Goal: Use online tool/utility: Utilize a website feature to perform a specific function

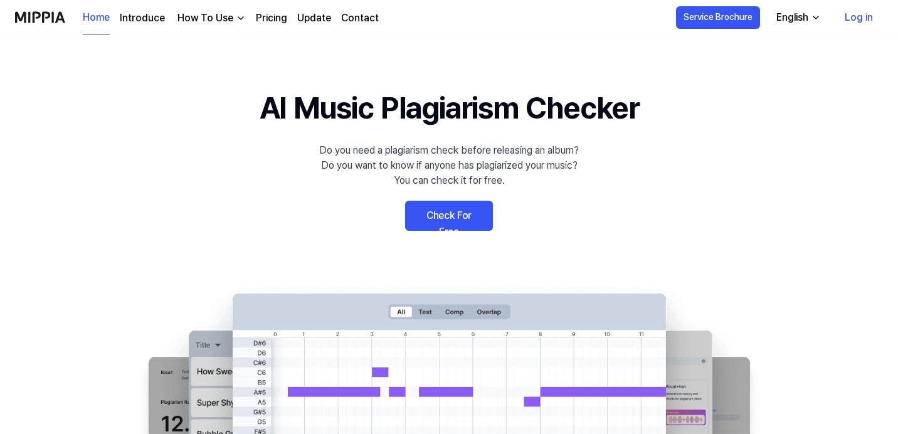
click at [462, 211] on link "Check For Free" at bounding box center [449, 216] width 88 height 30
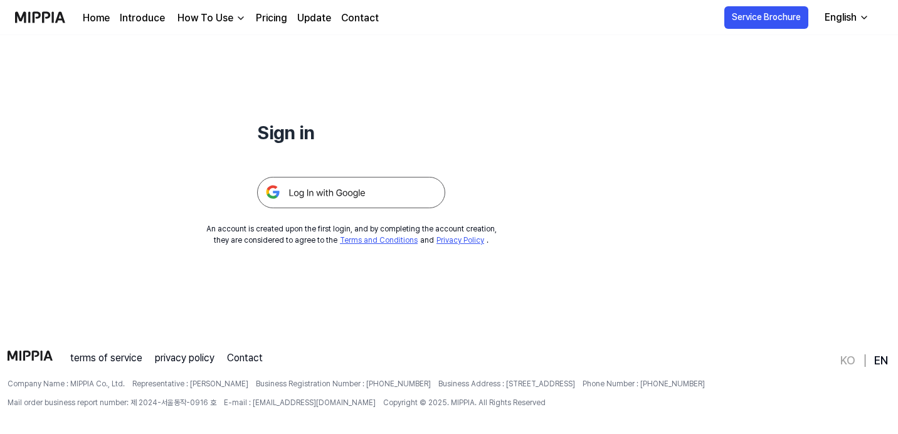
scroll to position [120, 0]
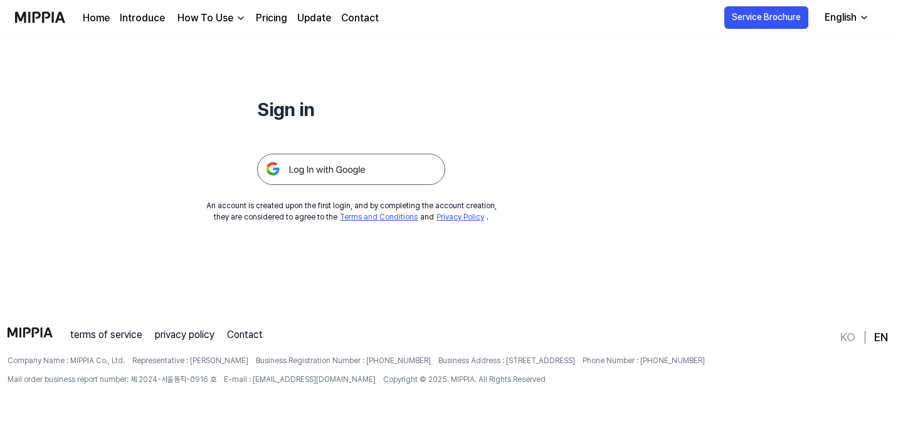
click at [336, 166] on img at bounding box center [351, 169] width 188 height 31
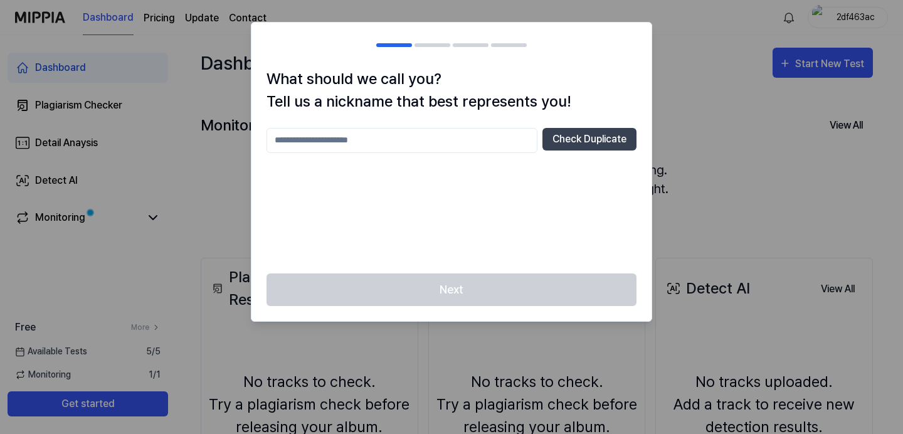
click at [433, 141] on input "text" at bounding box center [402, 140] width 271 height 25
type input "*****"
click at [589, 132] on button "Check Duplicate" at bounding box center [590, 139] width 94 height 23
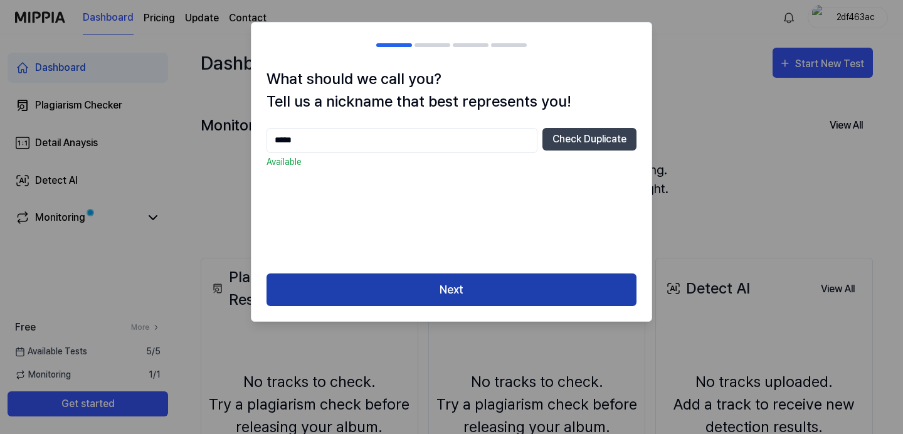
click at [432, 287] on button "Next" at bounding box center [452, 289] width 370 height 33
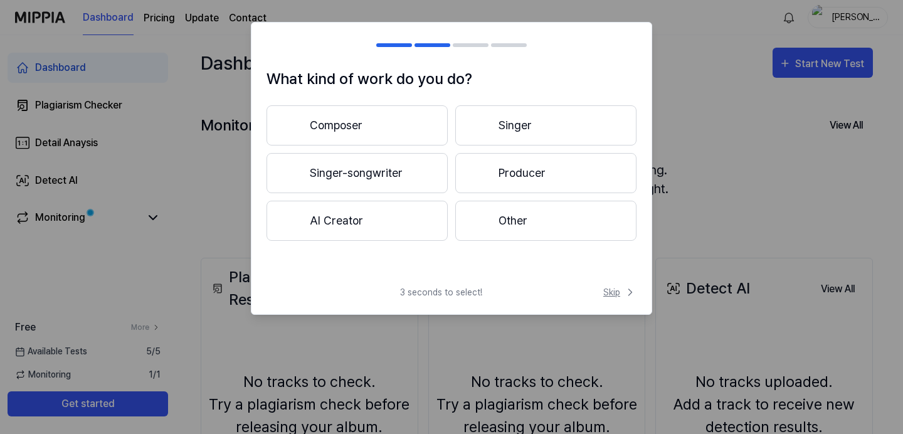
click at [620, 290] on span "Skip" at bounding box center [619, 292] width 33 height 13
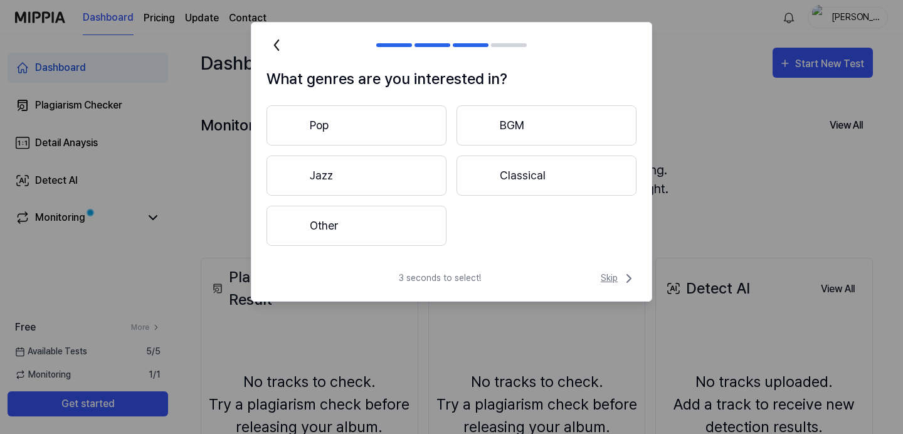
click at [621, 280] on span "Skip" at bounding box center [619, 278] width 36 height 15
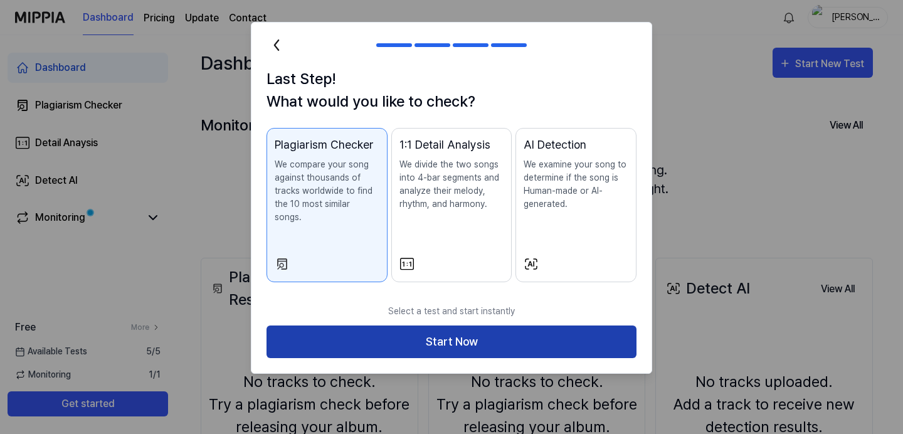
click at [464, 326] on button "Start Now" at bounding box center [452, 342] width 370 height 33
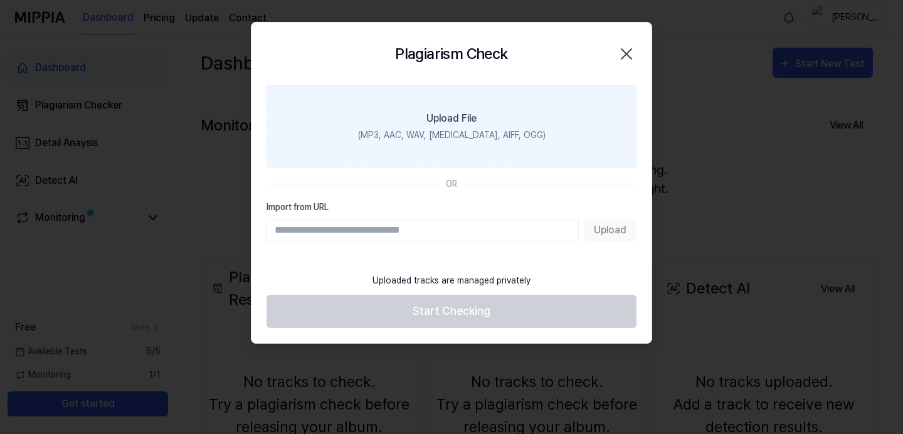
click at [453, 122] on div "Upload File" at bounding box center [452, 118] width 50 height 15
click at [0, 0] on input "Upload File (MP3, AAC, WAV, FLAC, AIFF, OGG)" at bounding box center [0, 0] width 0 height 0
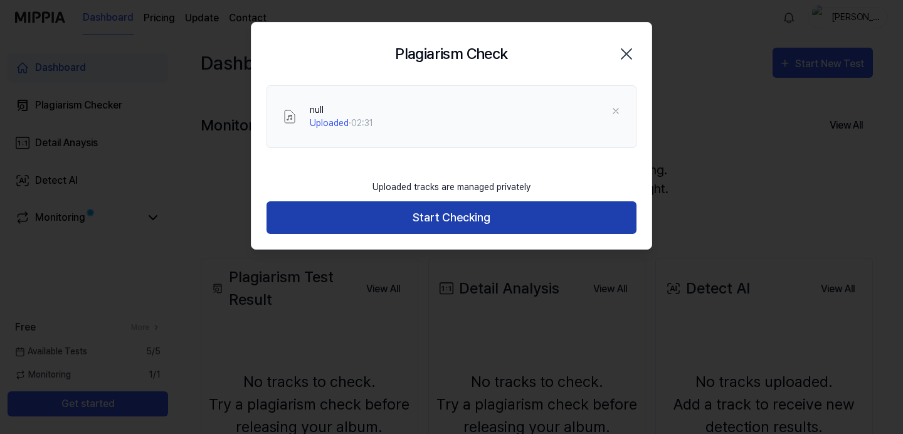
click at [459, 209] on button "Start Checking" at bounding box center [452, 217] width 370 height 33
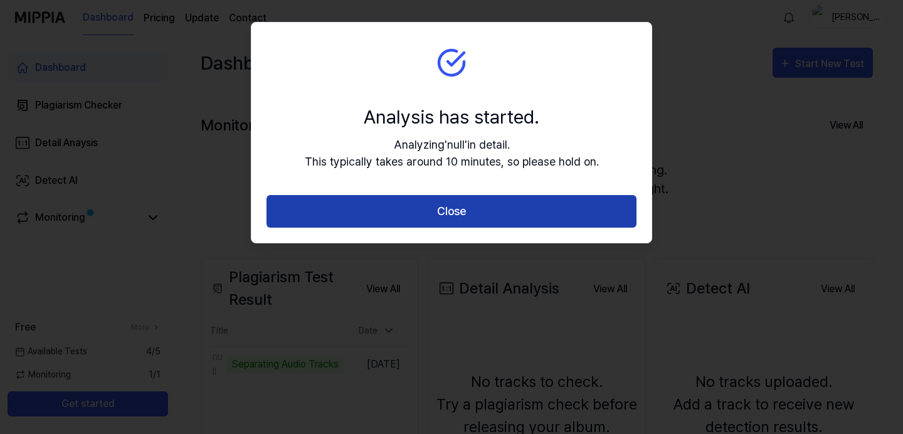
click at [438, 205] on button "Close" at bounding box center [452, 211] width 370 height 33
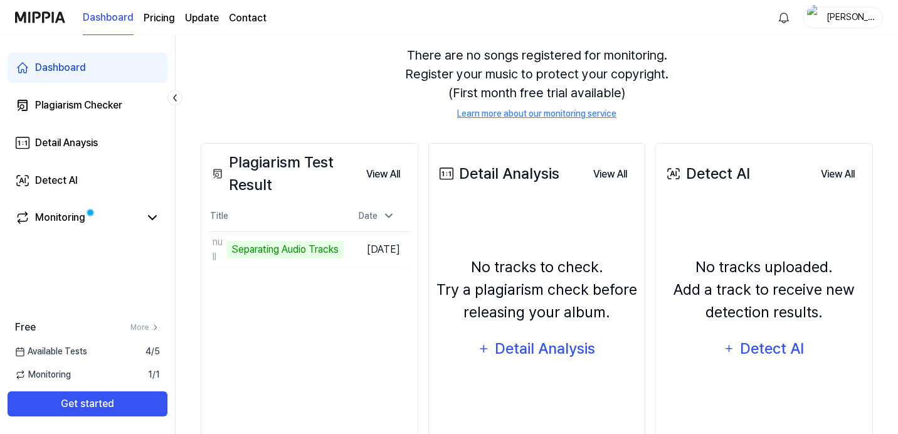
scroll to position [118, 0]
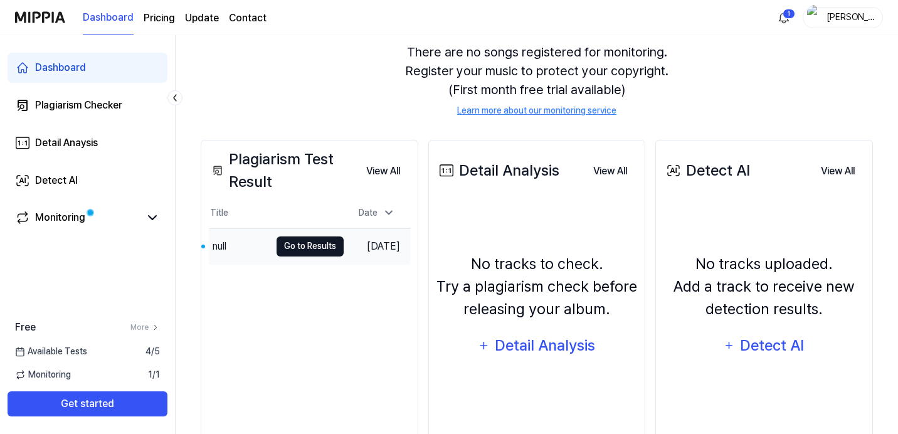
click at [289, 246] on button "Go to Results" at bounding box center [310, 246] width 67 height 20
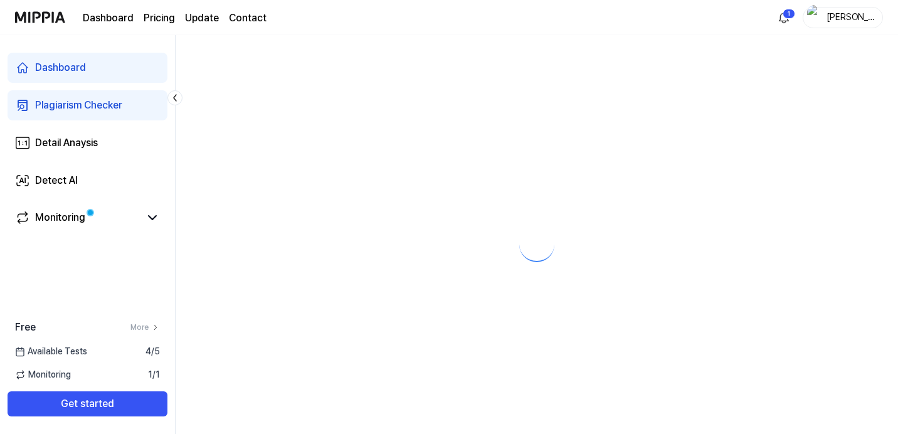
scroll to position [0, 0]
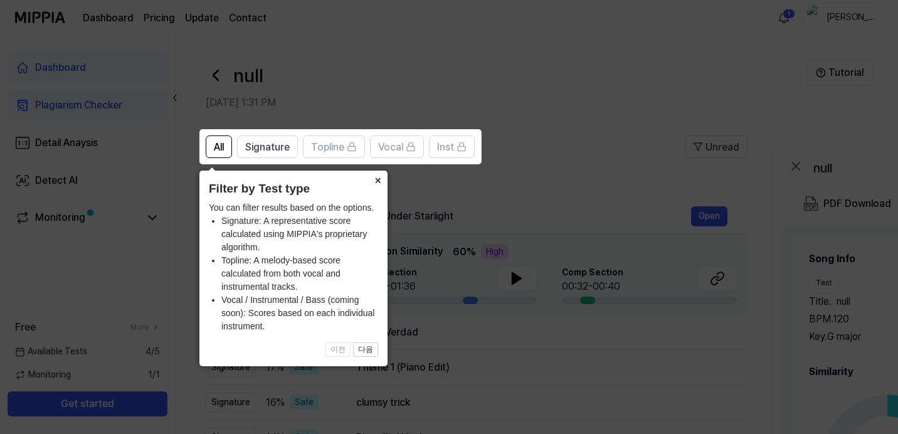
click at [377, 179] on button "×" at bounding box center [378, 180] width 20 height 18
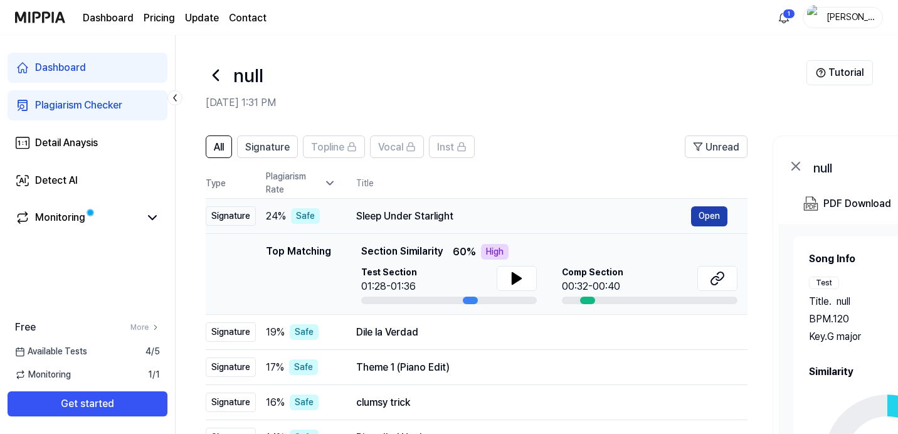
click at [714, 214] on button "Open" at bounding box center [709, 216] width 36 height 20
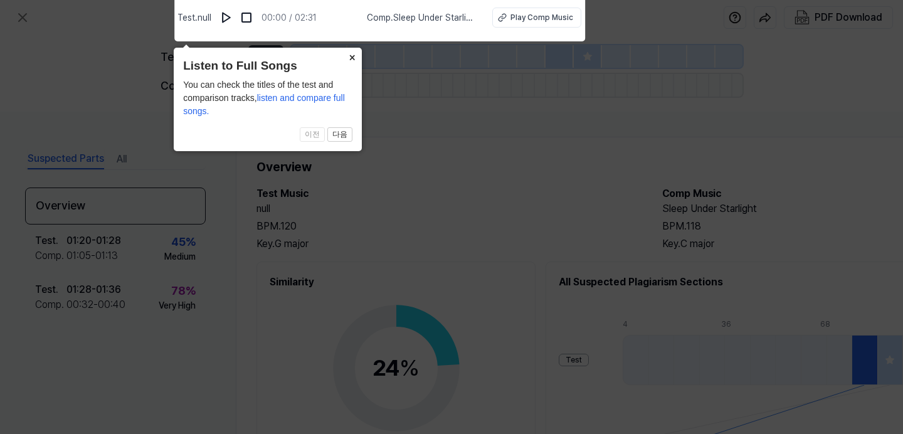
click at [351, 56] on button "×" at bounding box center [352, 57] width 20 height 18
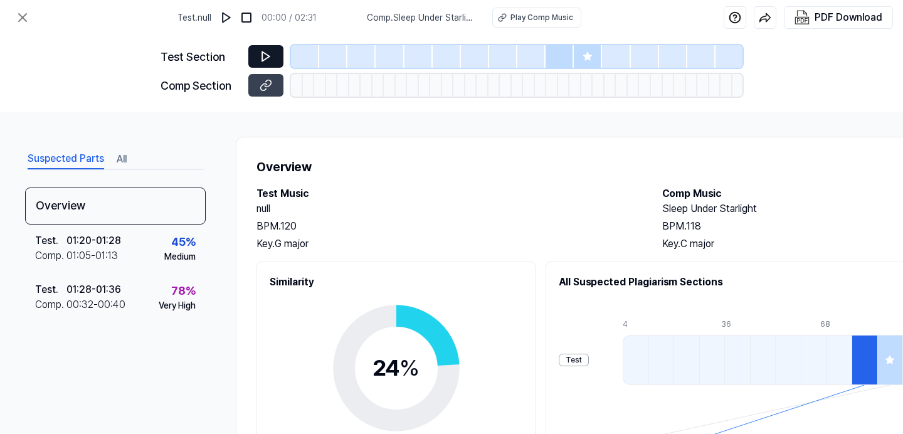
click at [267, 50] on icon at bounding box center [266, 56] width 13 height 13
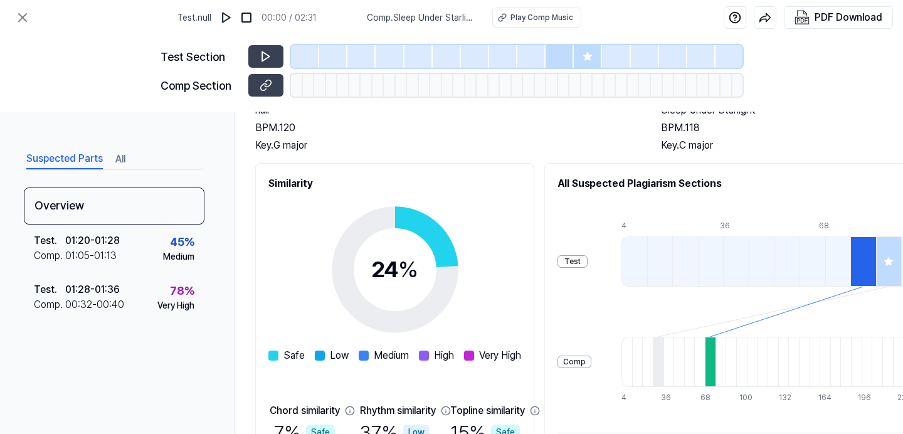
scroll to position [0, 1]
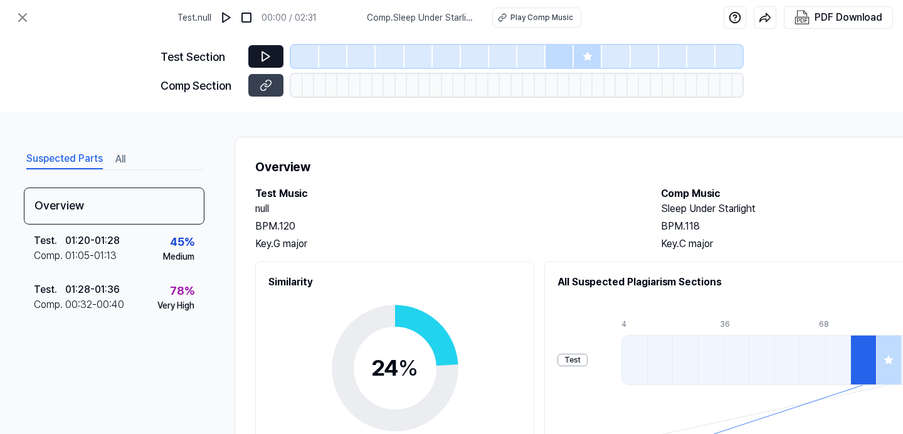
click at [271, 51] on icon at bounding box center [266, 56] width 13 height 13
click at [227, 13] on img at bounding box center [226, 17] width 13 height 13
click at [228, 16] on img at bounding box center [227, 17] width 13 height 13
click at [540, 15] on div "Play Comp Music" at bounding box center [542, 17] width 63 height 11
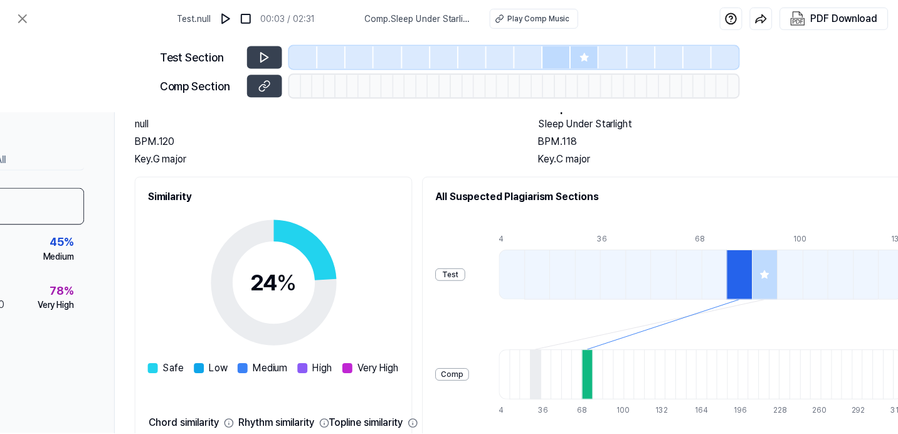
scroll to position [0, 121]
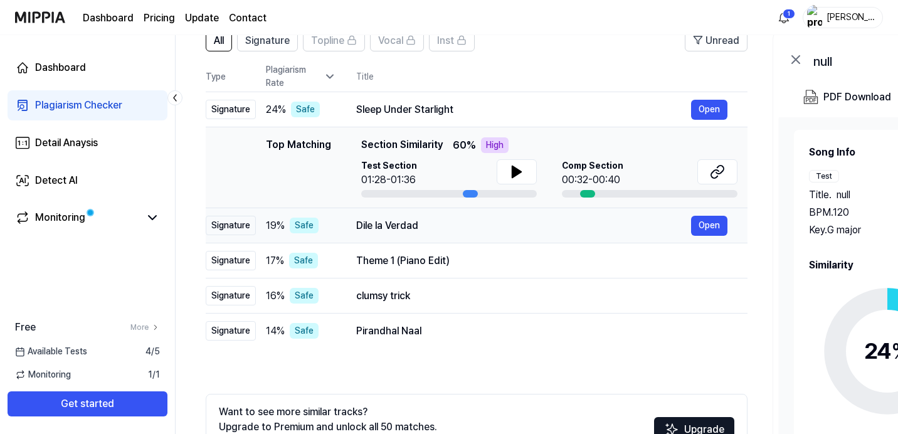
scroll to position [107, 0]
click at [509, 164] on icon at bounding box center [516, 171] width 15 height 15
click at [717, 176] on icon at bounding box center [715, 173] width 8 height 8
click at [721, 228] on button "Open" at bounding box center [709, 225] width 36 height 20
click at [521, 233] on div "Dile la Verdad Open" at bounding box center [541, 225] width 371 height 20
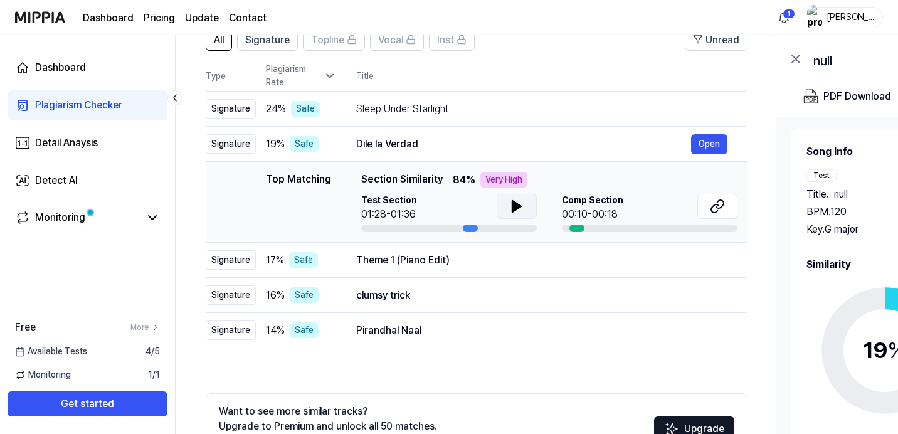
click at [517, 199] on icon at bounding box center [516, 206] width 15 height 15
click at [720, 211] on icon at bounding box center [717, 206] width 15 height 15
click at [579, 258] on div "Theme 1 (Piano Edit)" at bounding box center [523, 260] width 335 height 15
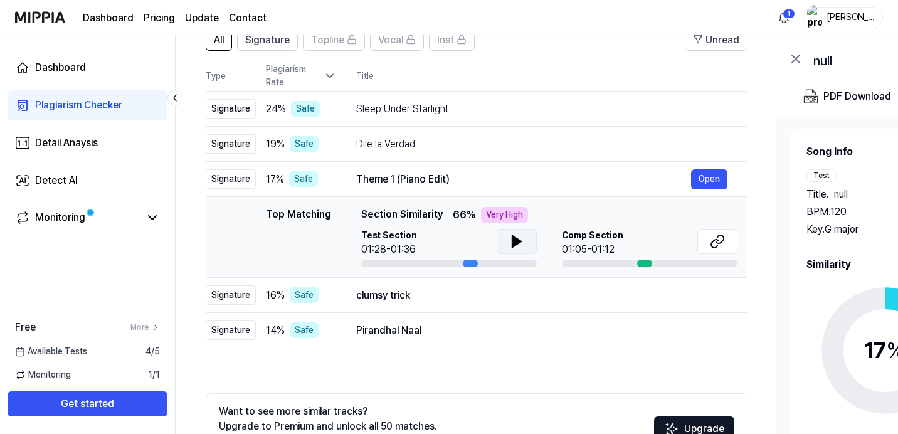
click at [519, 239] on icon at bounding box center [516, 241] width 15 height 15
click at [716, 245] on icon at bounding box center [717, 241] width 15 height 15
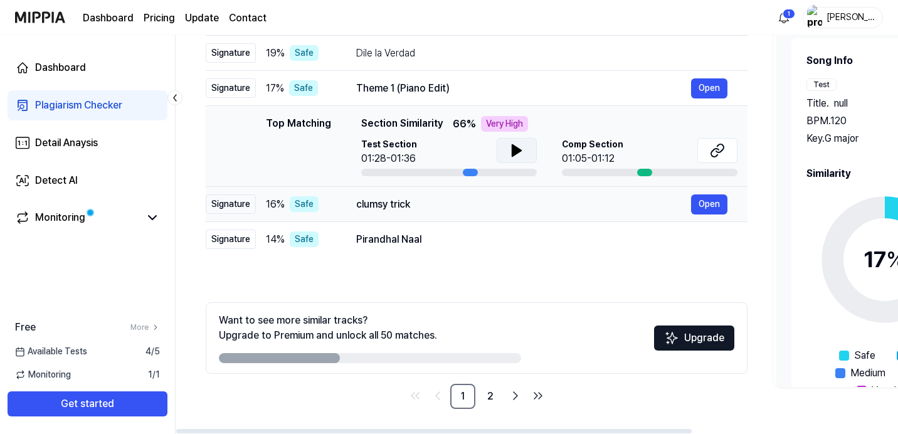
scroll to position [0, 0]
